Goal: Information Seeking & Learning: Learn about a topic

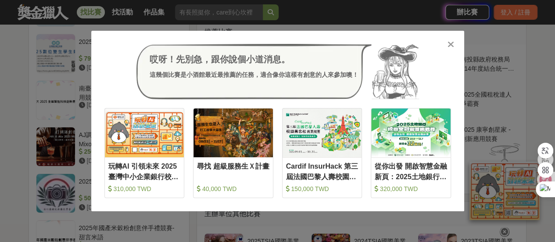
click at [448, 45] on icon at bounding box center [450, 44] width 7 height 9
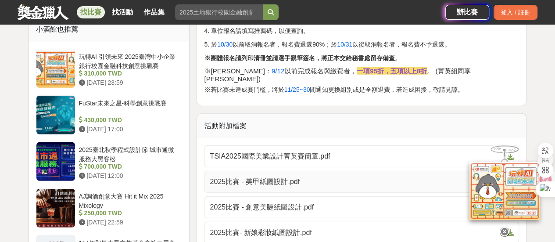
scroll to position [1228, 0]
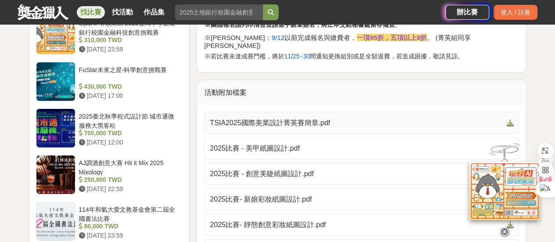
click at [510, 119] on icon at bounding box center [509, 122] width 7 height 7
click at [510, 145] on icon at bounding box center [509, 148] width 7 height 7
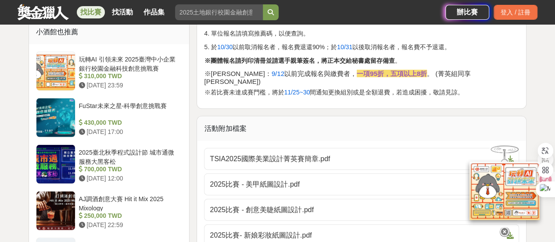
scroll to position [1280, 0]
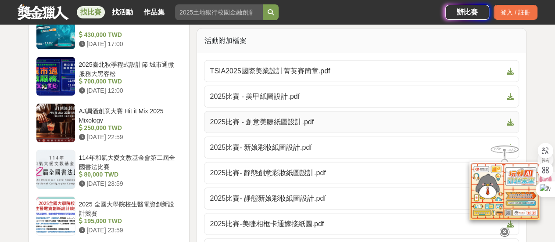
click at [512, 118] on icon at bounding box center [509, 121] width 7 height 7
click at [512, 144] on icon at bounding box center [509, 147] width 7 height 7
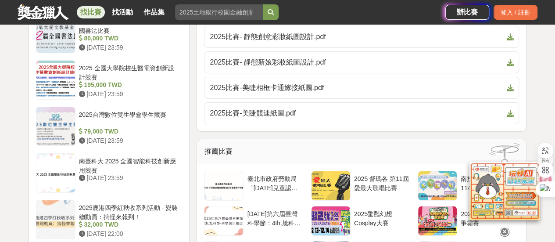
scroll to position [1455, 0]
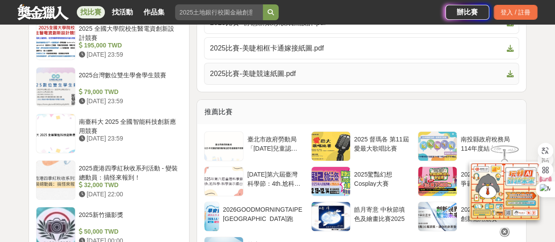
click at [510, 70] on icon at bounding box center [509, 73] width 7 height 7
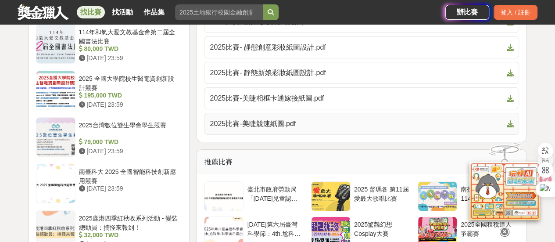
scroll to position [1367, 0]
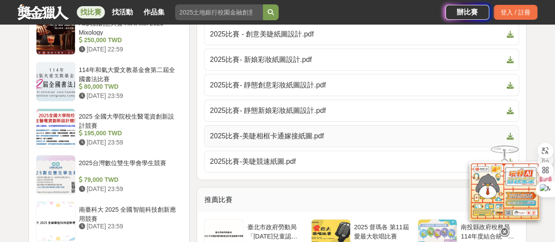
click at [510, 132] on icon at bounding box center [509, 135] width 7 height 7
click at [510, 82] on icon at bounding box center [509, 85] width 7 height 7
click at [510, 107] on icon at bounding box center [509, 110] width 7 height 7
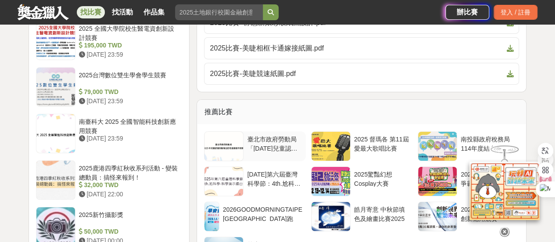
click at [261, 135] on div "臺北市政府勞動局「2025年兒童認識勞動權益四格漫畫徵件競賽」" at bounding box center [274, 143] width 55 height 17
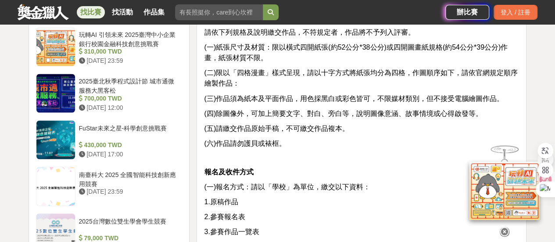
scroll to position [877, 0]
